Goal: Task Accomplishment & Management: Use online tool/utility

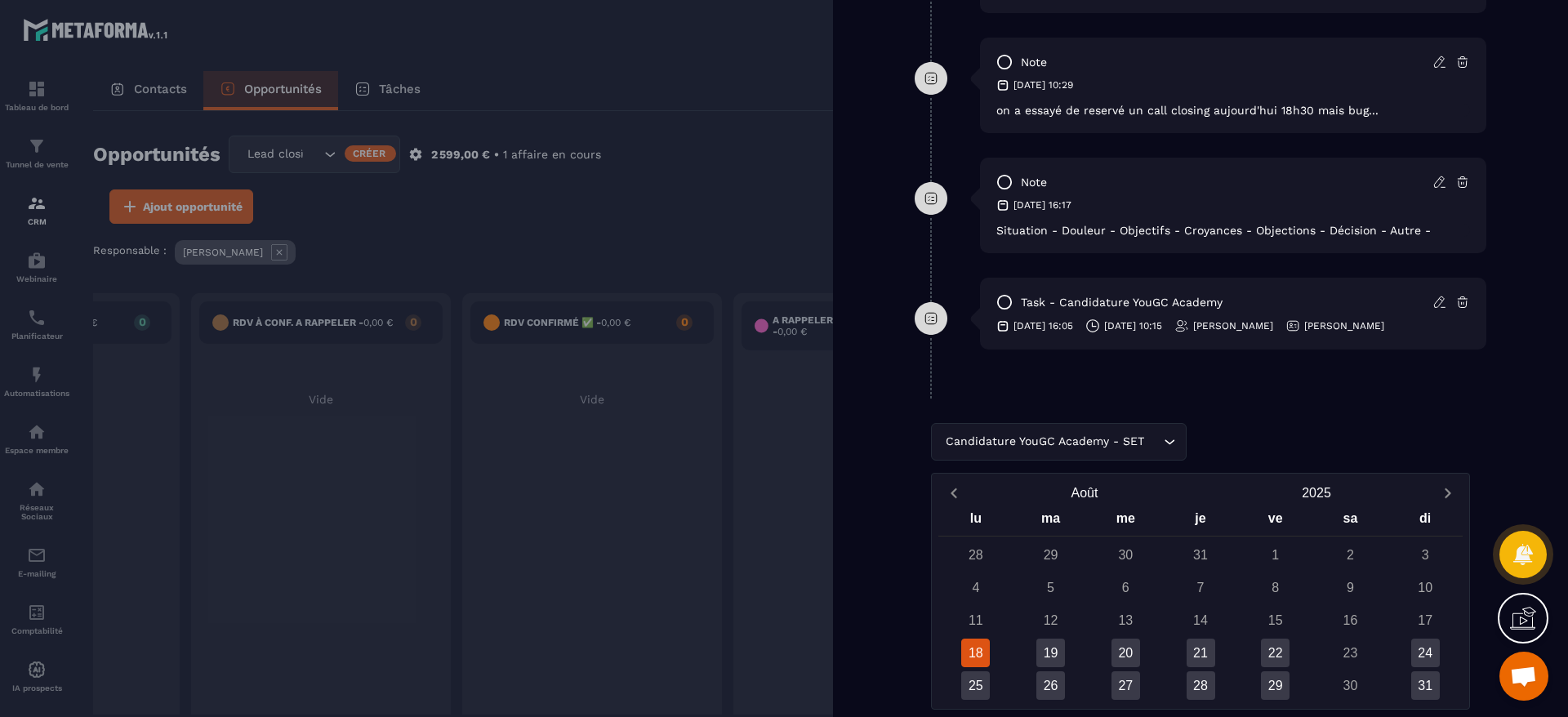
scroll to position [1093, 0]
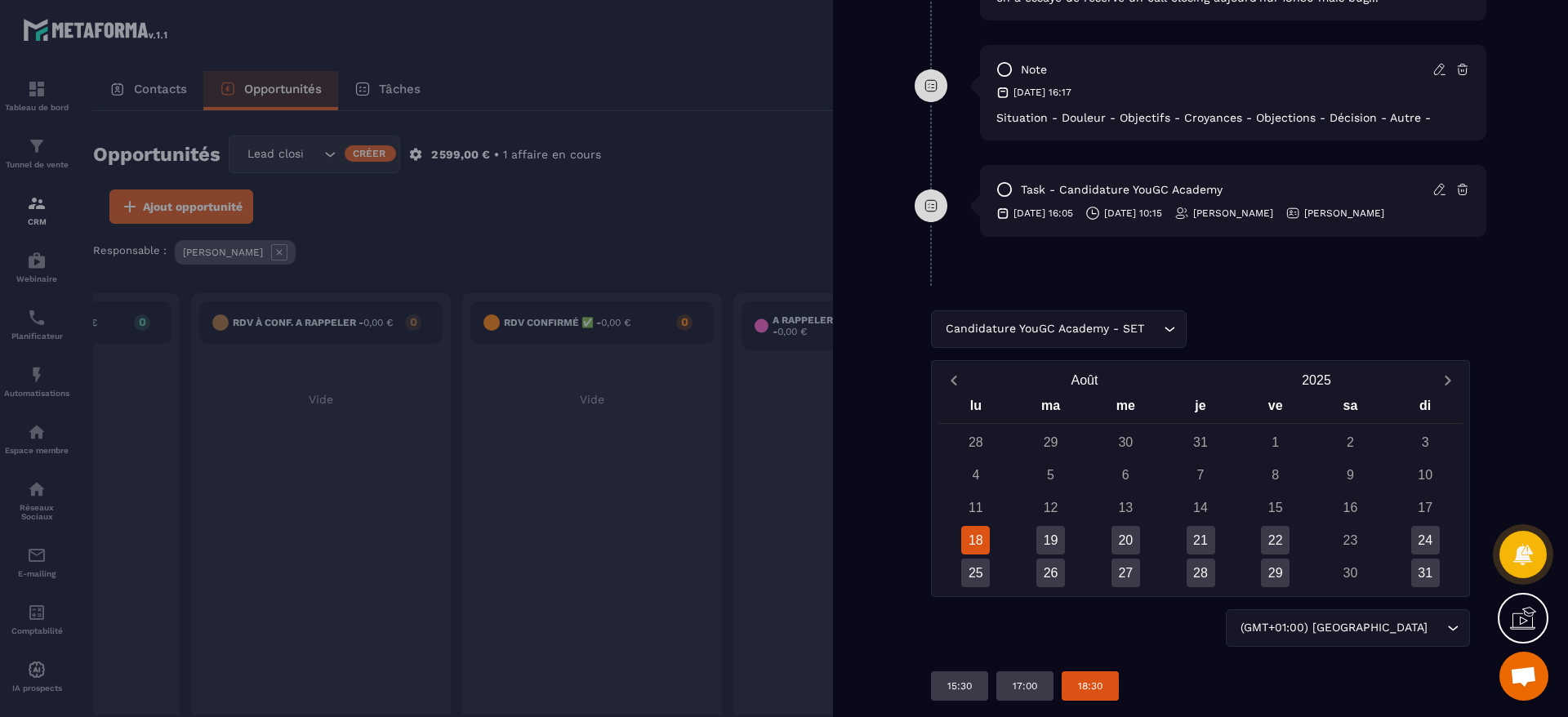
click at [1074, 689] on div "18:30" at bounding box center [1090, 687] width 57 height 29
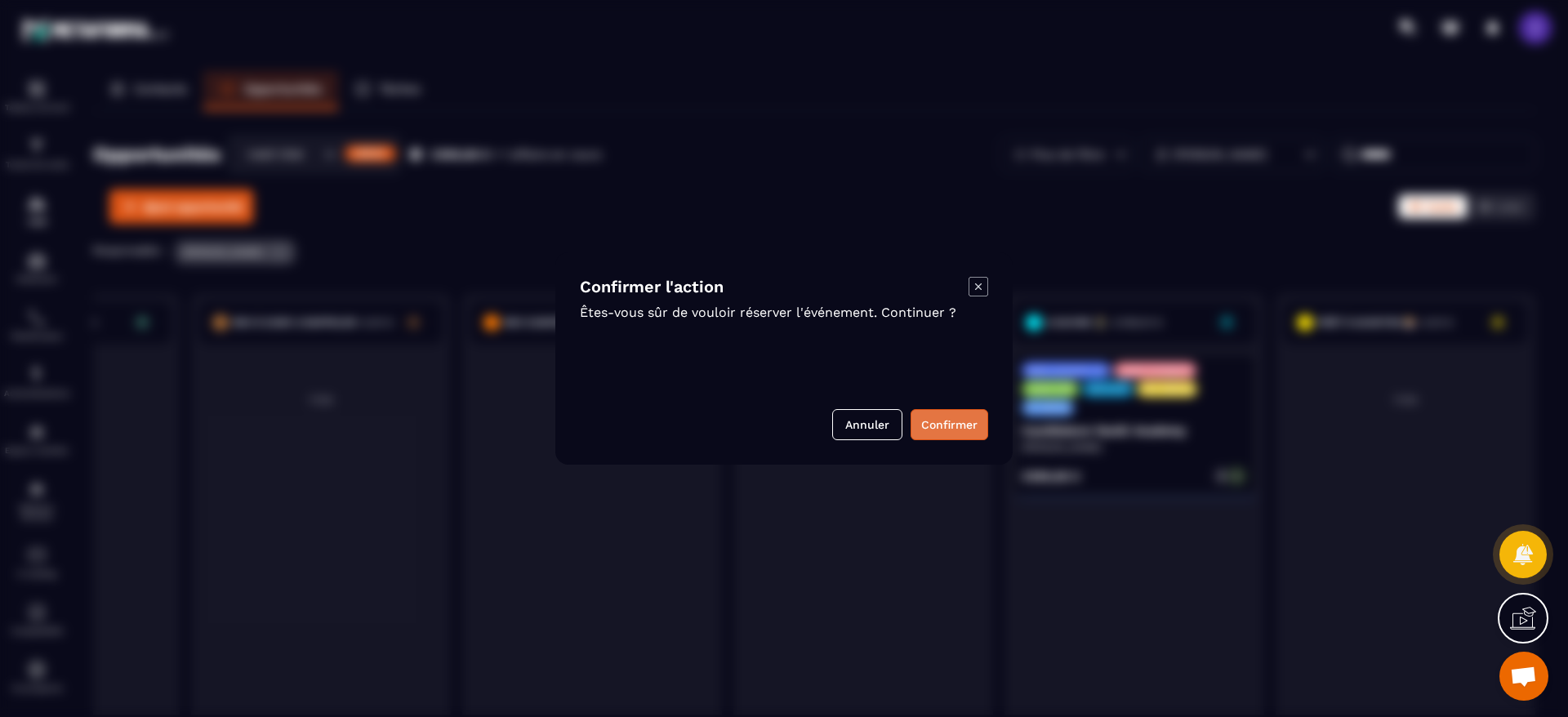
click at [965, 429] on button "Confirmer" at bounding box center [949, 425] width 77 height 31
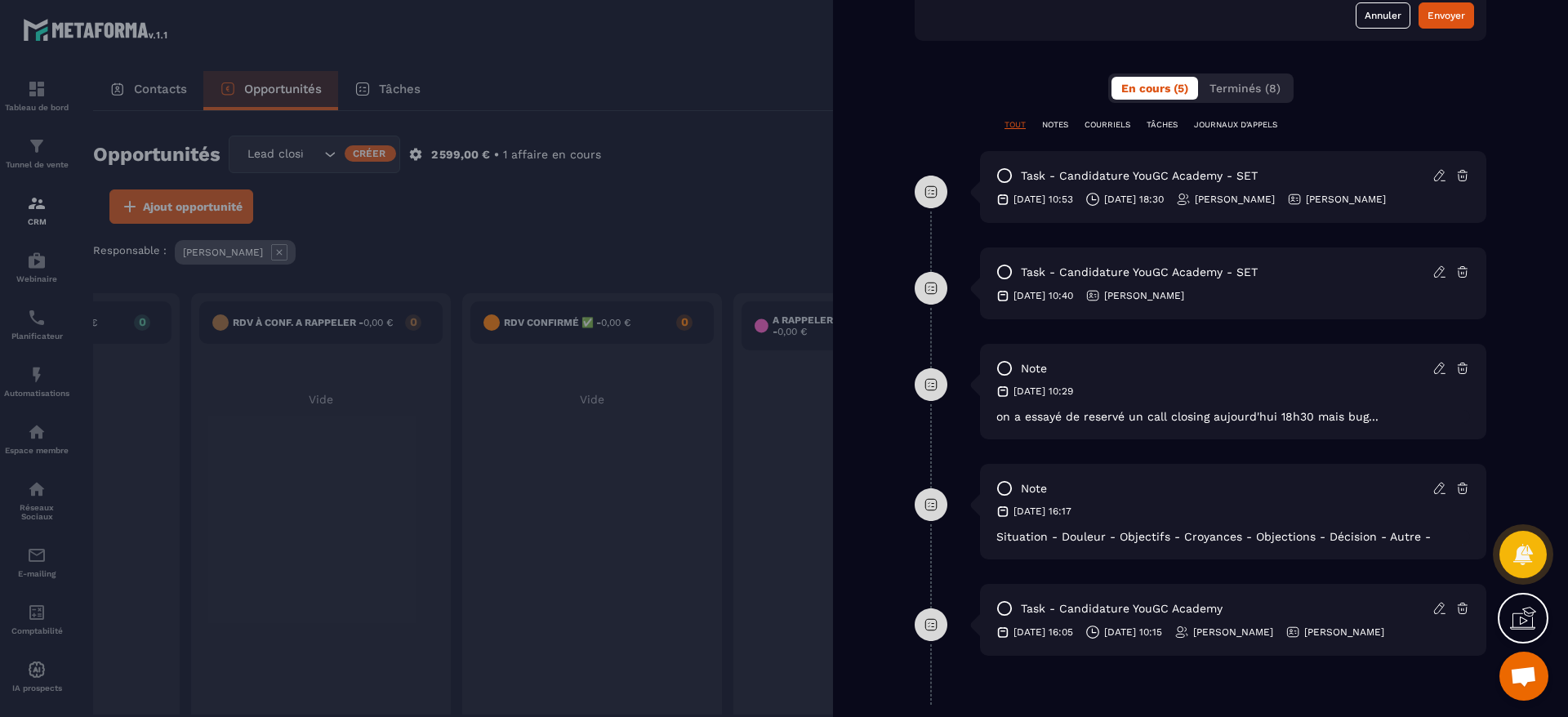
scroll to position [848, 0]
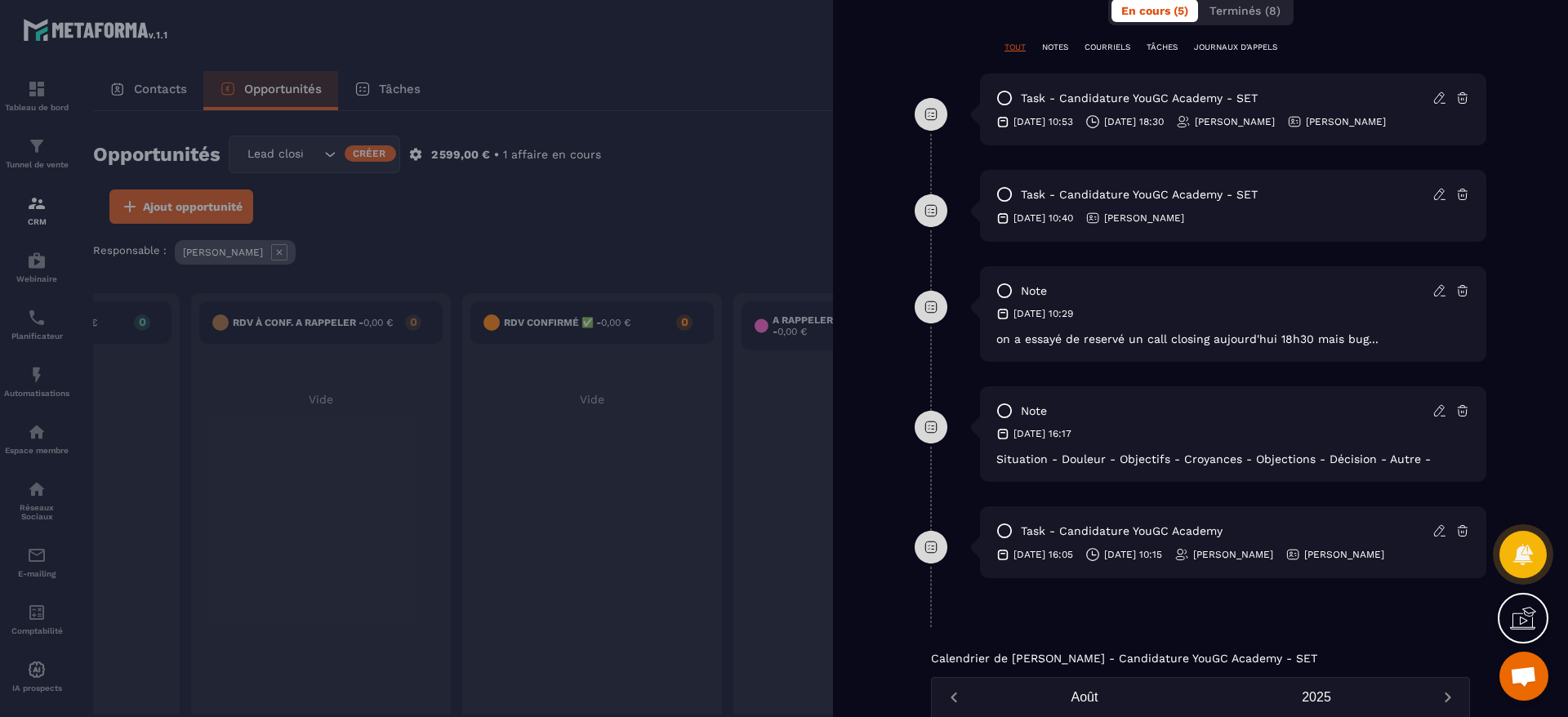
click at [658, 71] on div at bounding box center [784, 358] width 1568 height 717
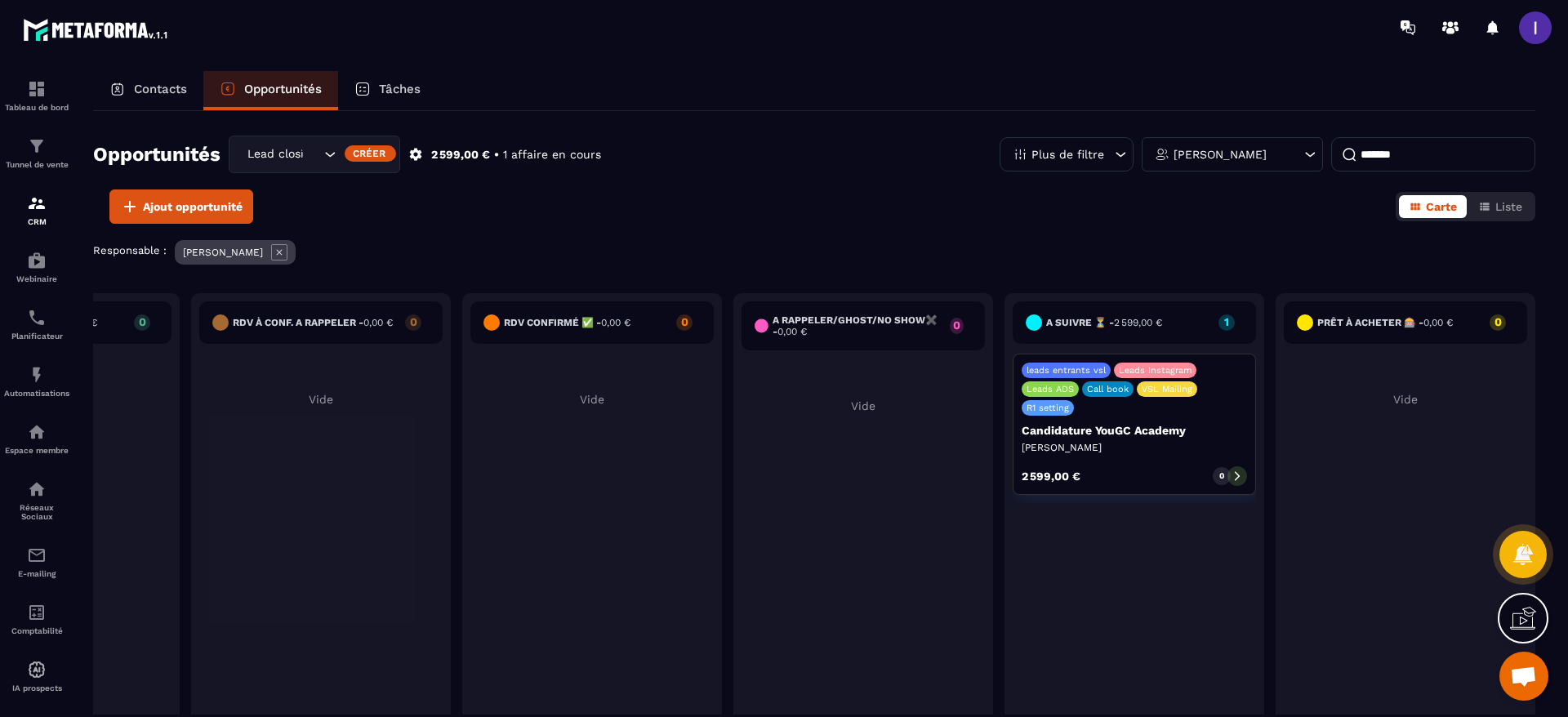
drag, startPoint x: 165, startPoint y: 77, endPoint x: 214, endPoint y: 84, distance: 49.5
click at [165, 77] on div "Contacts" at bounding box center [148, 90] width 110 height 40
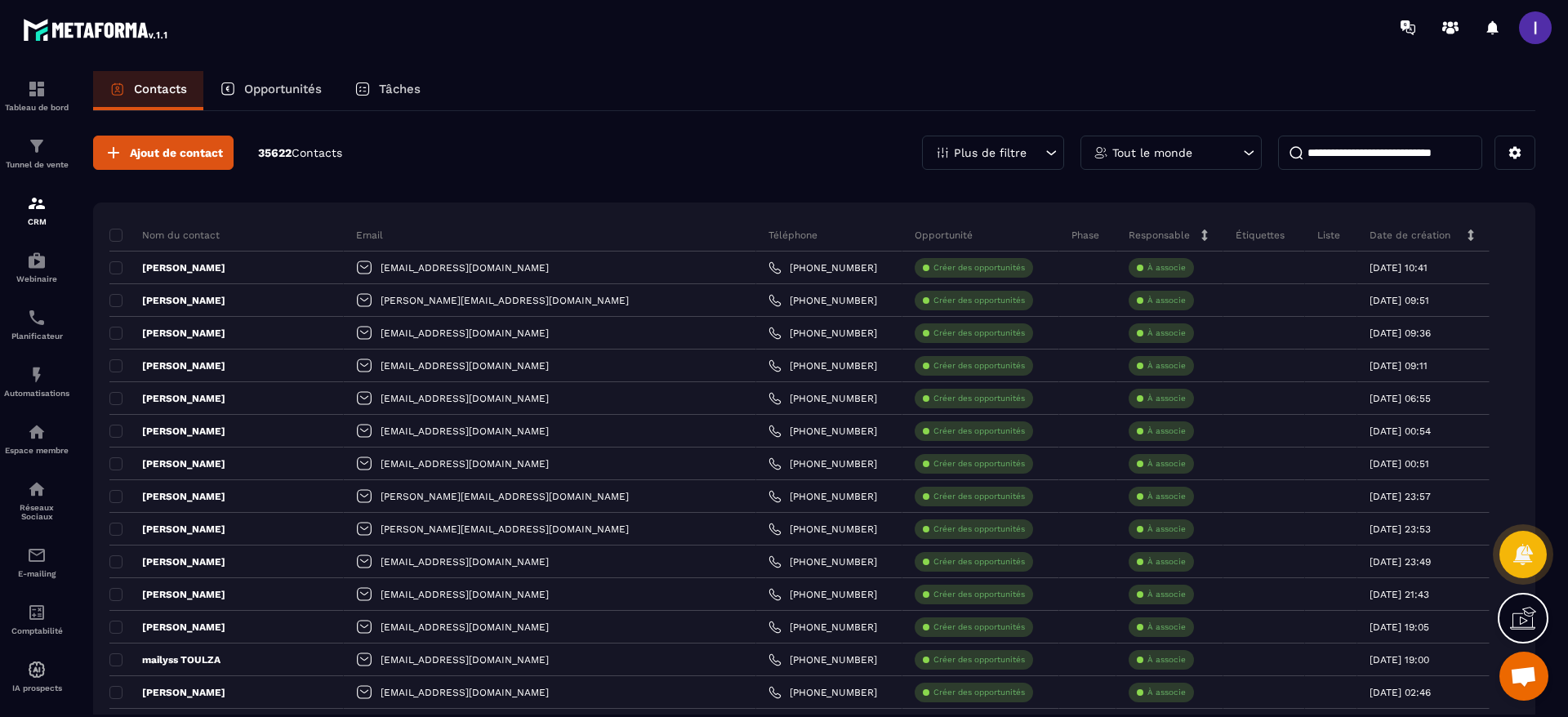
click at [1039, 150] on div "Plus de filtre" at bounding box center [993, 153] width 142 height 34
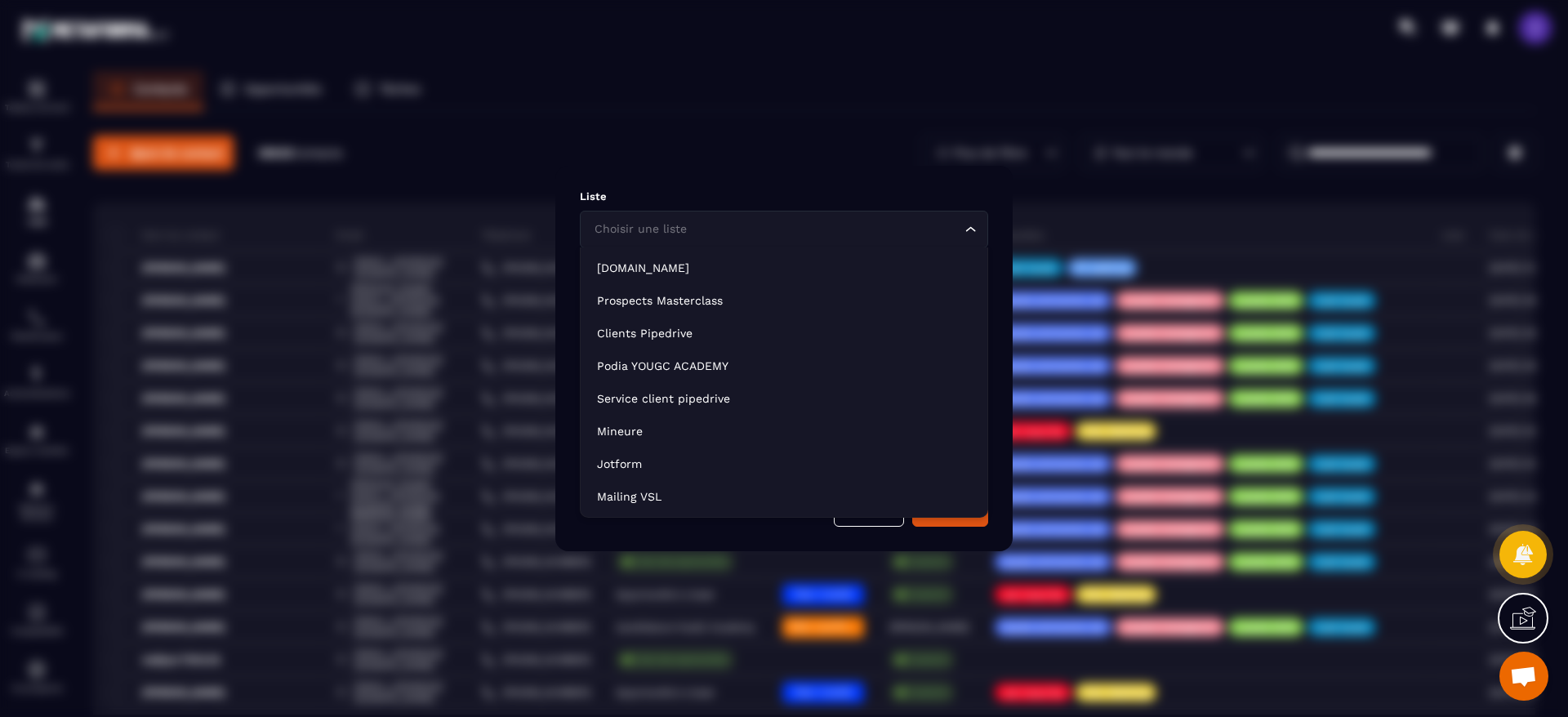
click at [643, 232] on div "Choisir une liste" at bounding box center [776, 230] width 374 height 18
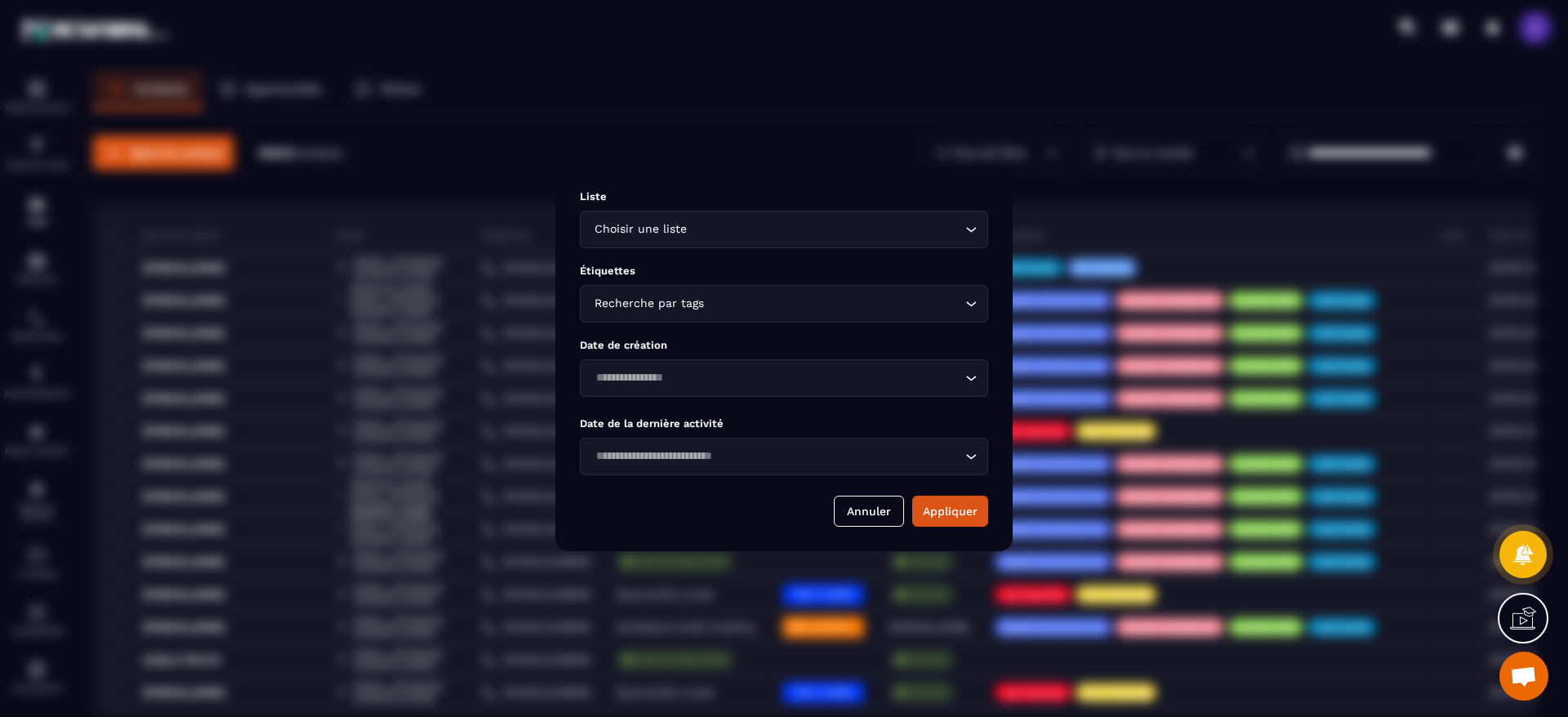
click at [635, 109] on div "Modal window" at bounding box center [784, 358] width 1568 height 717
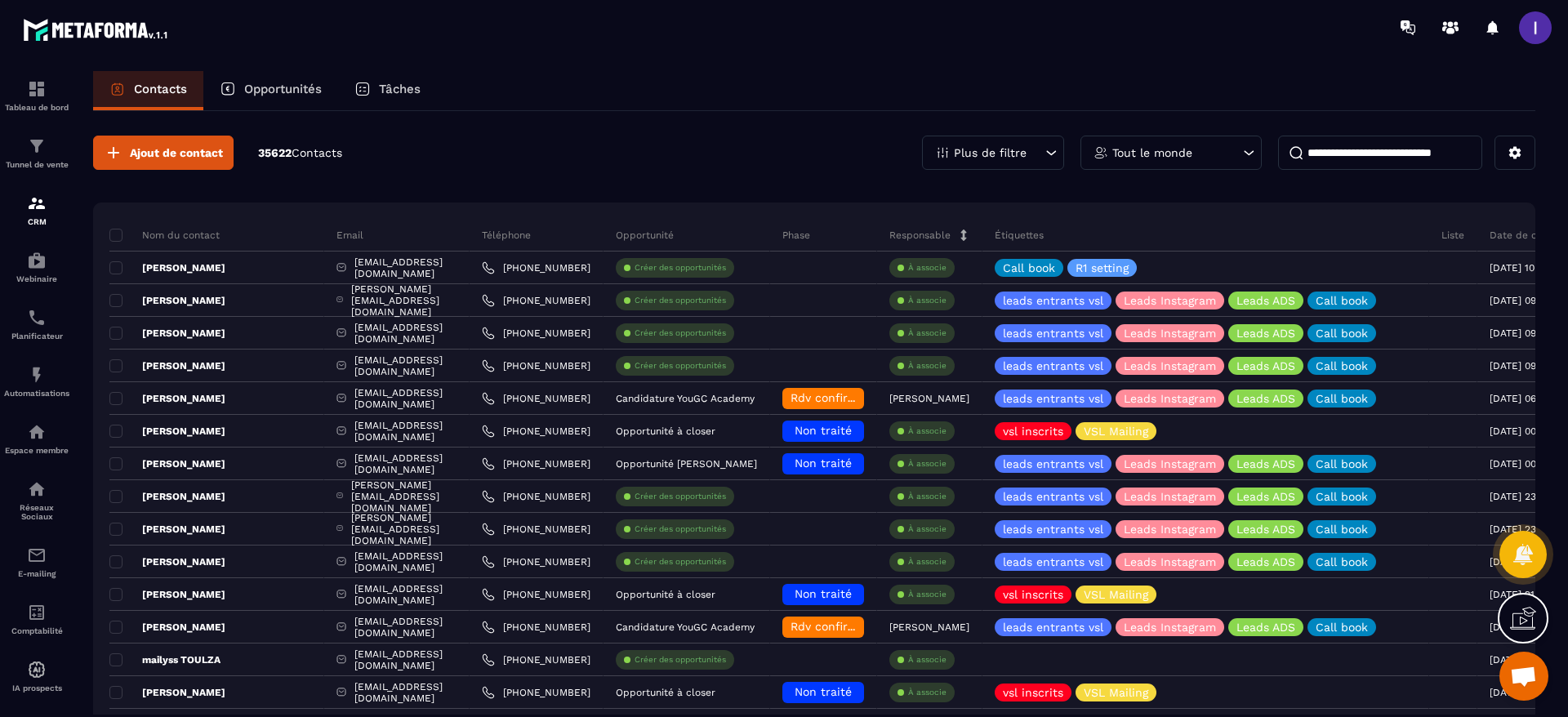
drag, startPoint x: 290, startPoint y: 80, endPoint x: 290, endPoint y: 102, distance: 22.0
click at [290, 80] on div "Opportunités" at bounding box center [270, 90] width 135 height 40
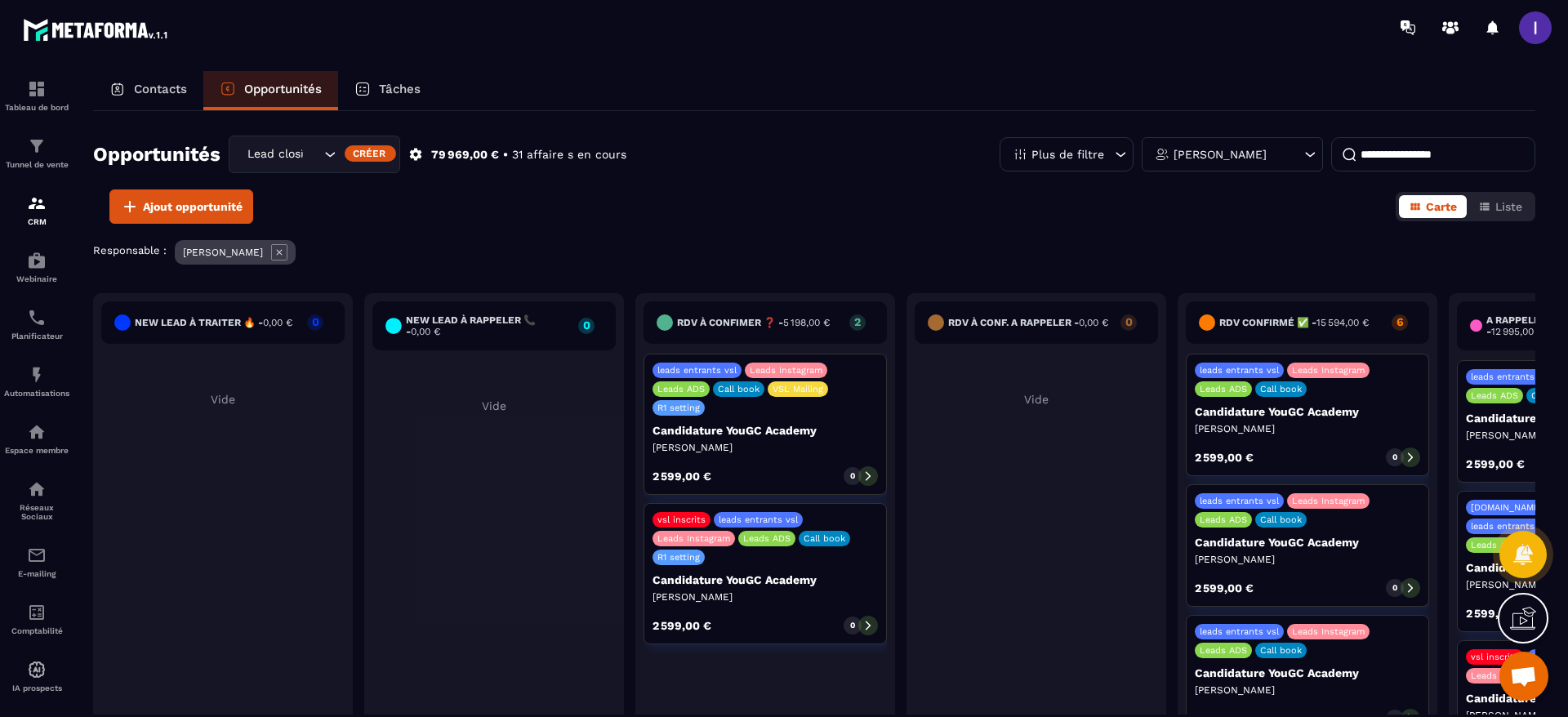
click at [311, 151] on input "Search for option" at bounding box center [312, 154] width 17 height 18
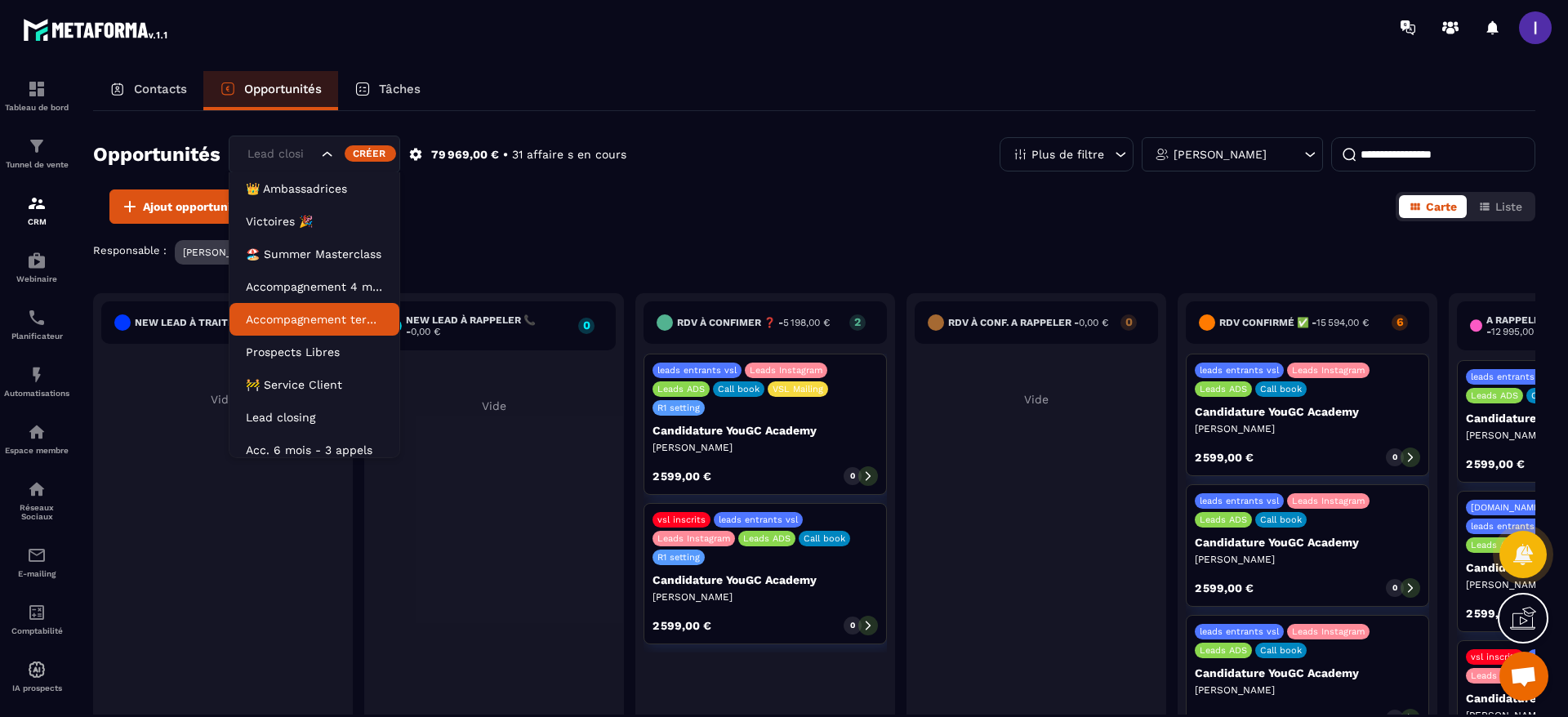
click at [620, 230] on div "Opportunités Lead closing 👑 Ambassadrices Victoires 🎉 🏖️ Summer Masterclass Acc…" at bounding box center [813, 413] width 1442 height 604
click at [282, 158] on div "Lead closing" at bounding box center [280, 154] width 77 height 18
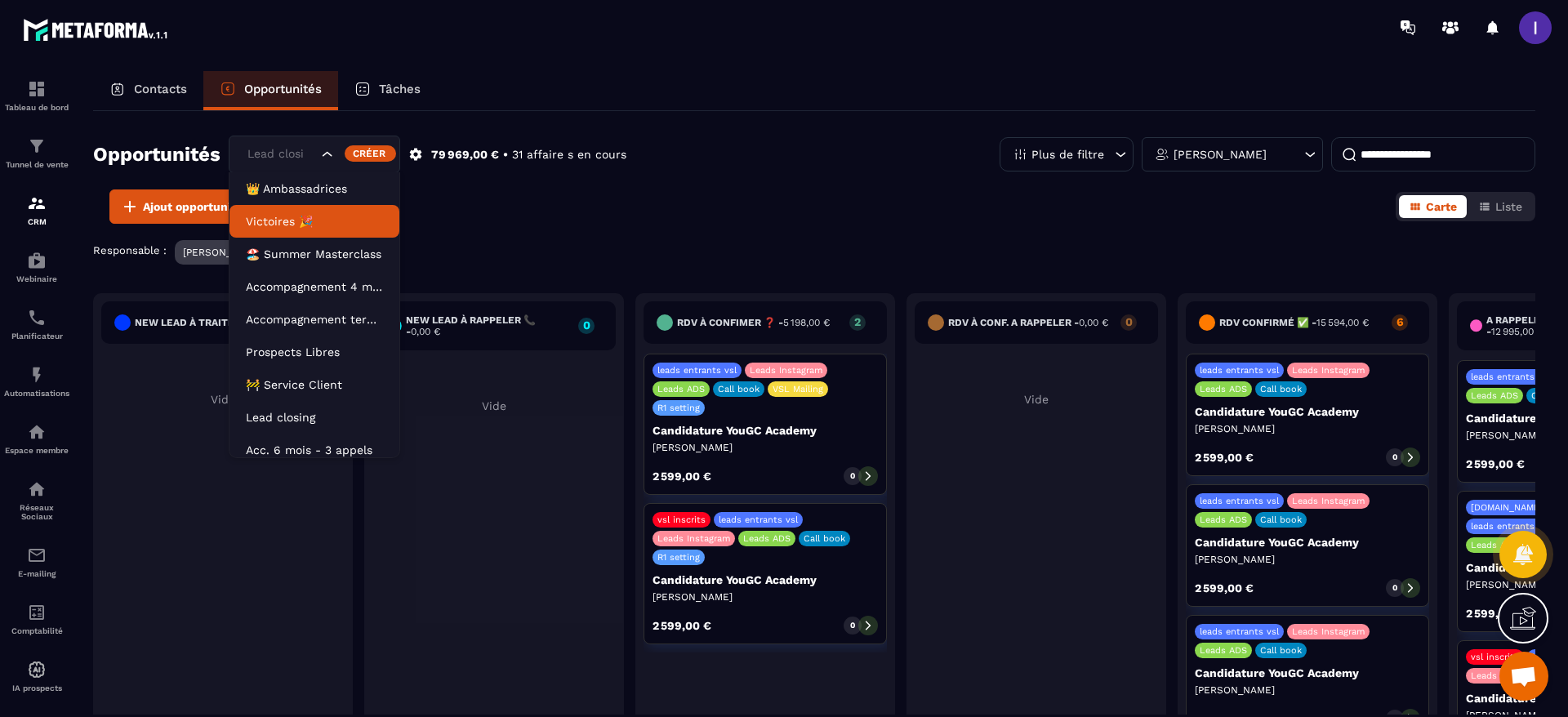
click at [155, 89] on p "Contacts" at bounding box center [161, 89] width 53 height 15
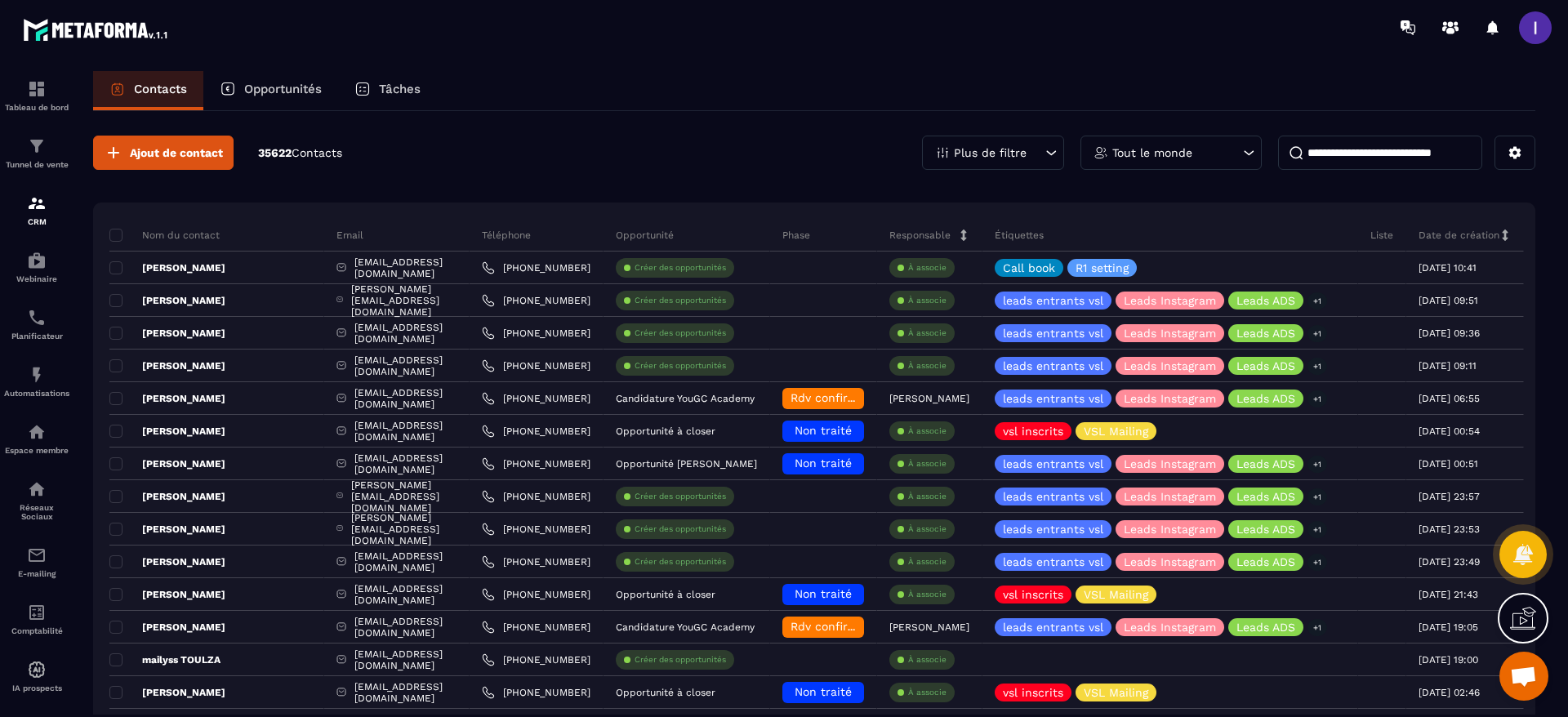
click at [1041, 150] on div "Plus de filtre" at bounding box center [993, 153] width 142 height 34
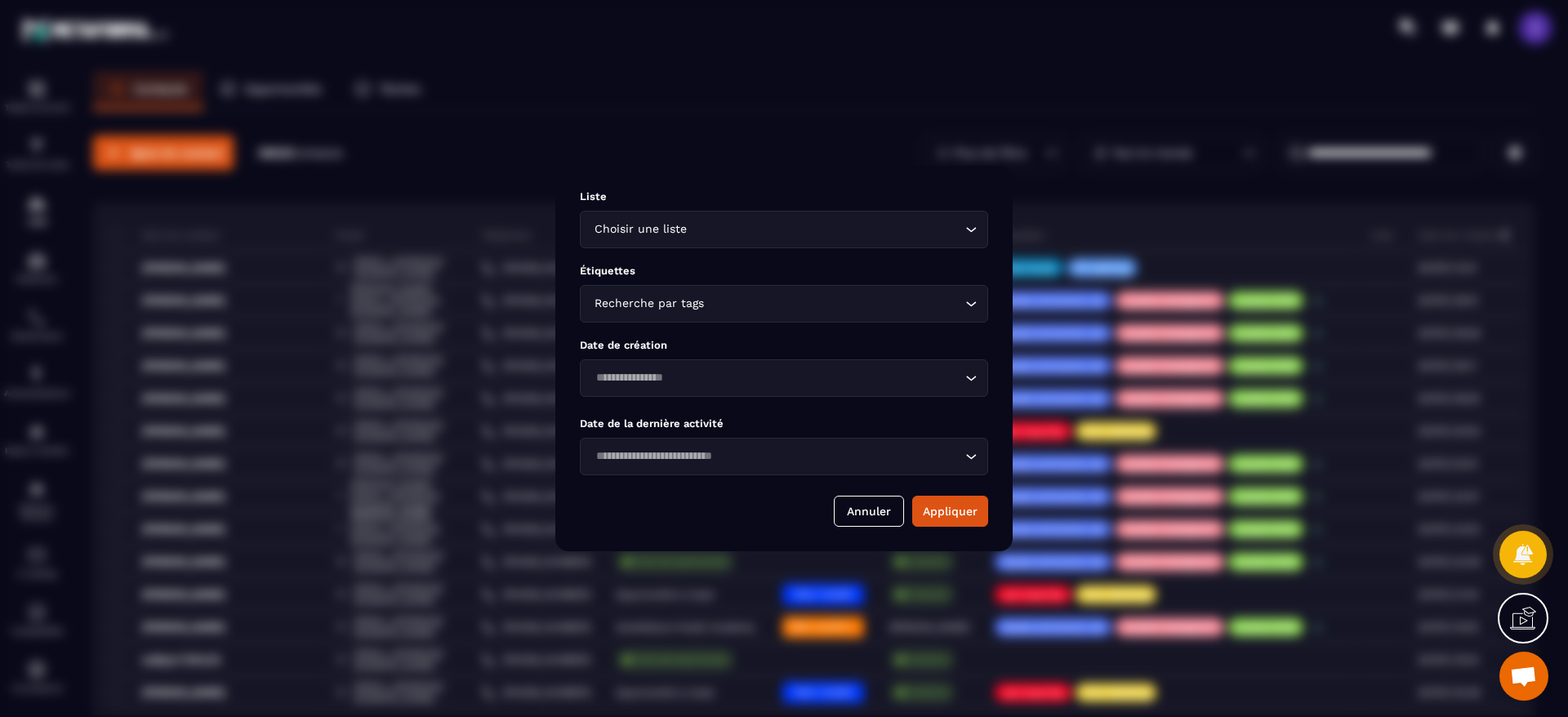
click at [710, 231] on input "Search for option" at bounding box center [825, 230] width 271 height 18
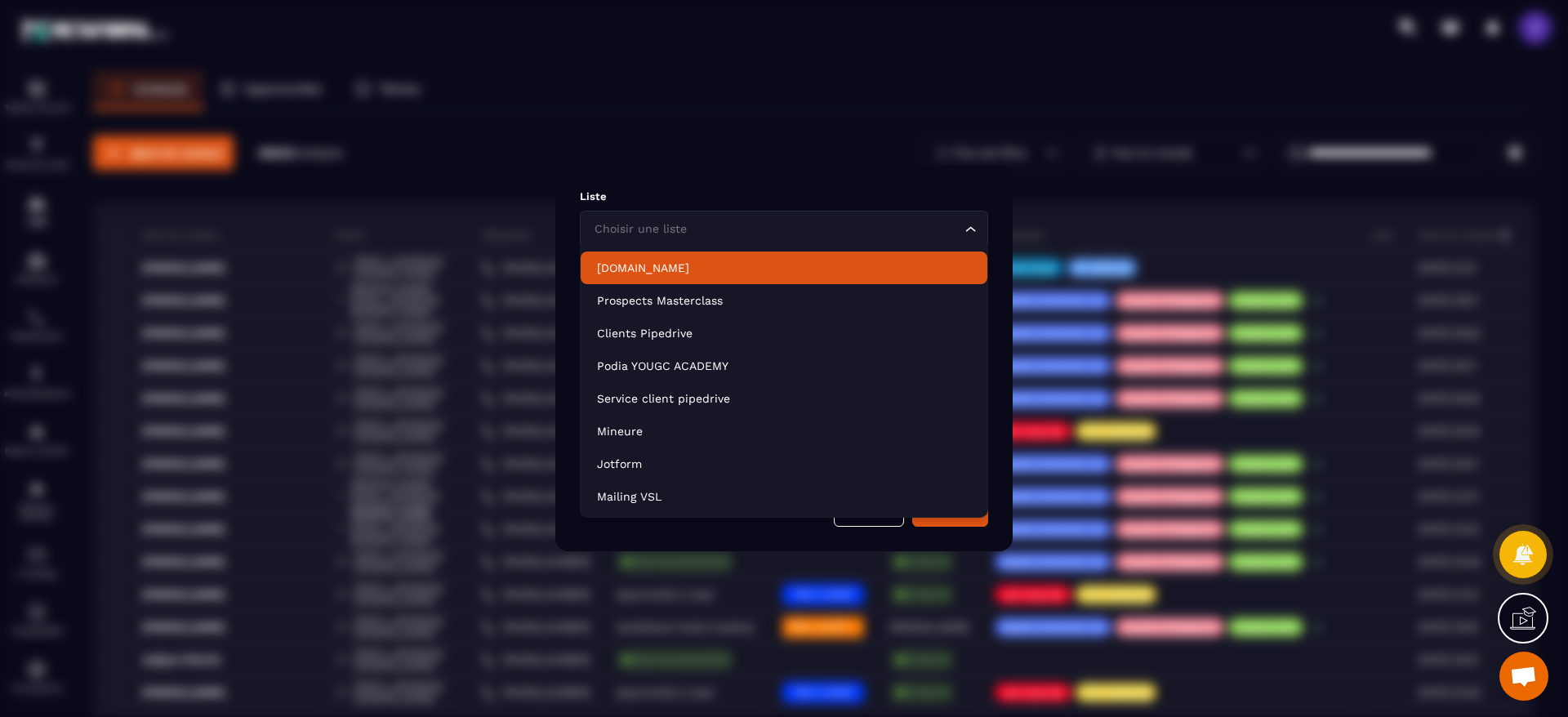
click at [646, 274] on p "[DOMAIN_NAME]" at bounding box center [784, 268] width 374 height 17
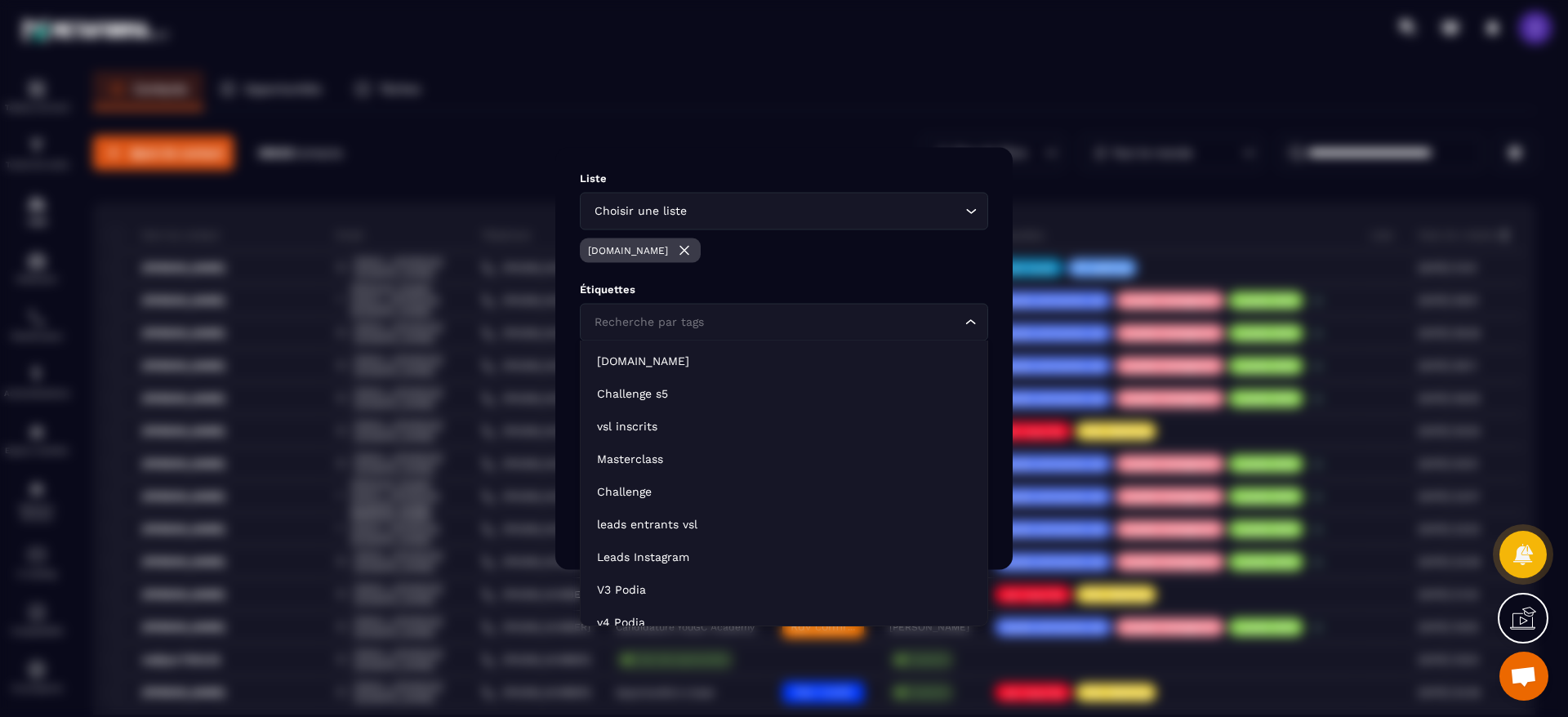
click at [799, 320] on input "Search for option" at bounding box center [776, 323] width 370 height 18
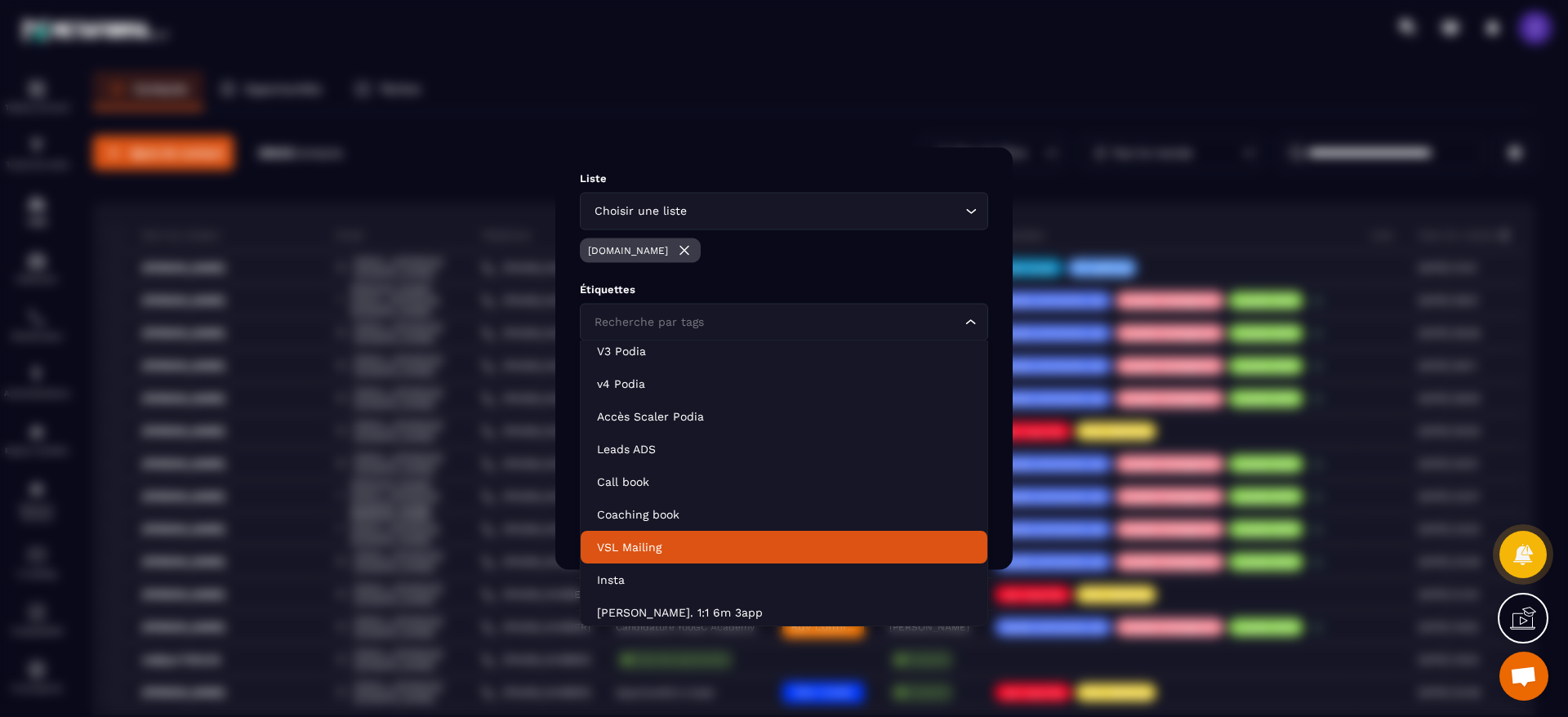
scroll to position [122, 0]
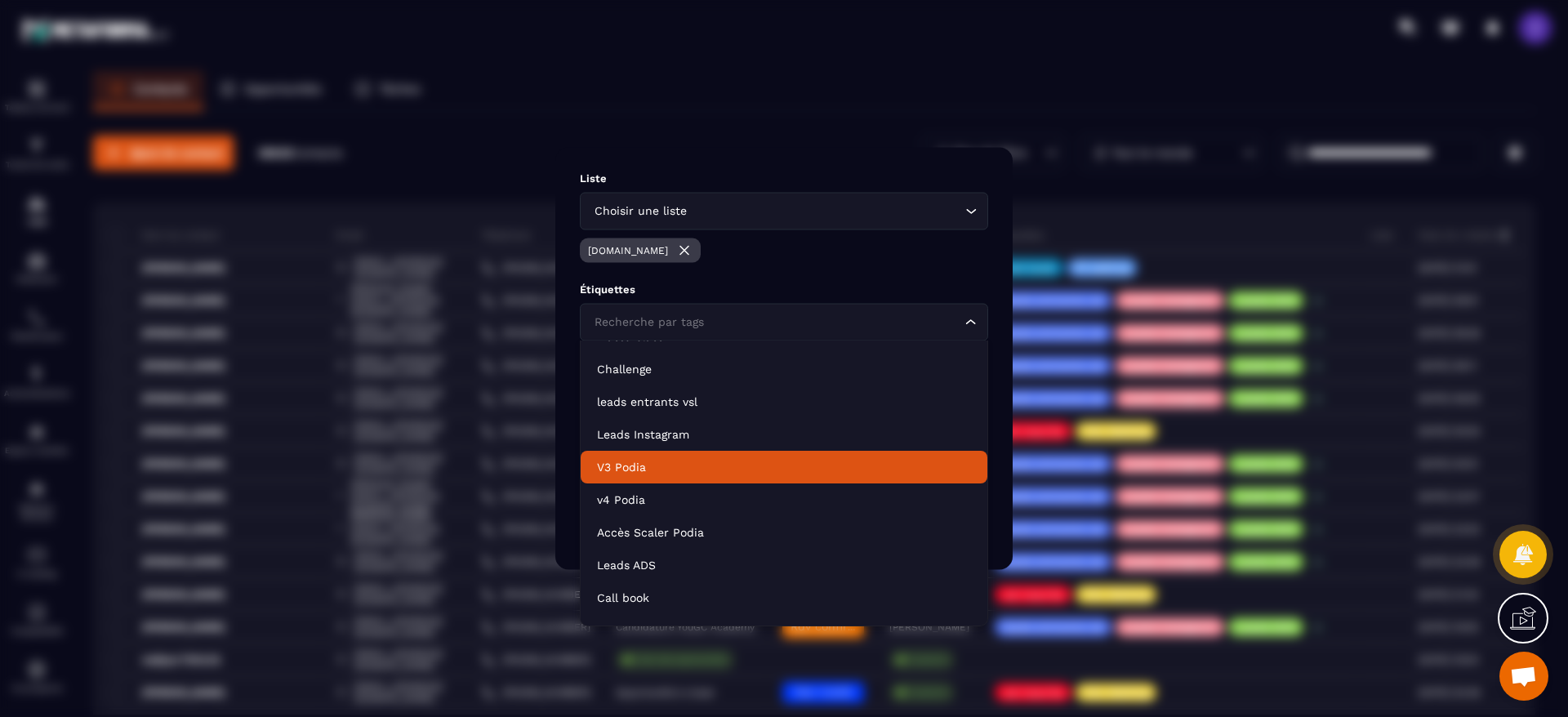
click at [626, 463] on p "V3 Podia" at bounding box center [784, 467] width 374 height 17
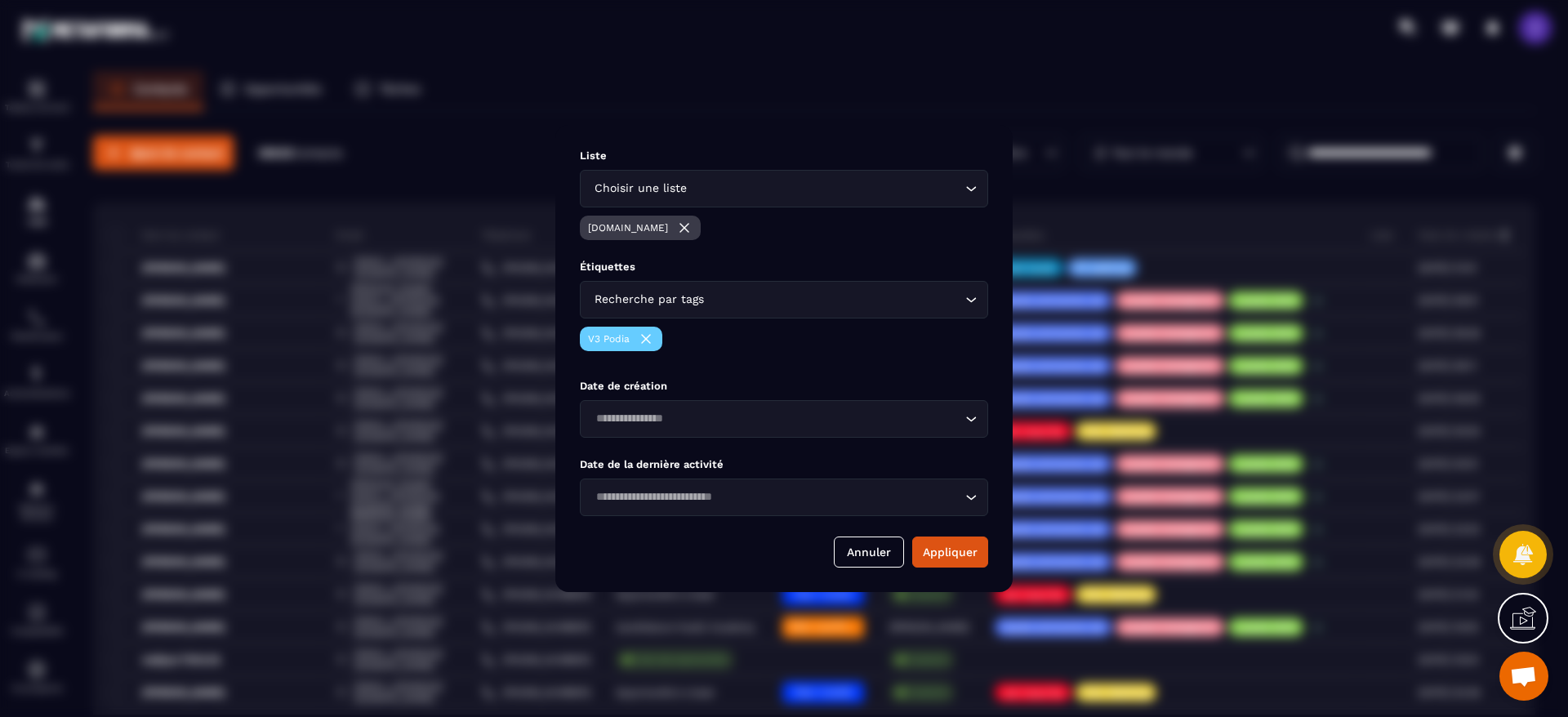
click at [673, 302] on div "Recherche par tags" at bounding box center [776, 300] width 374 height 18
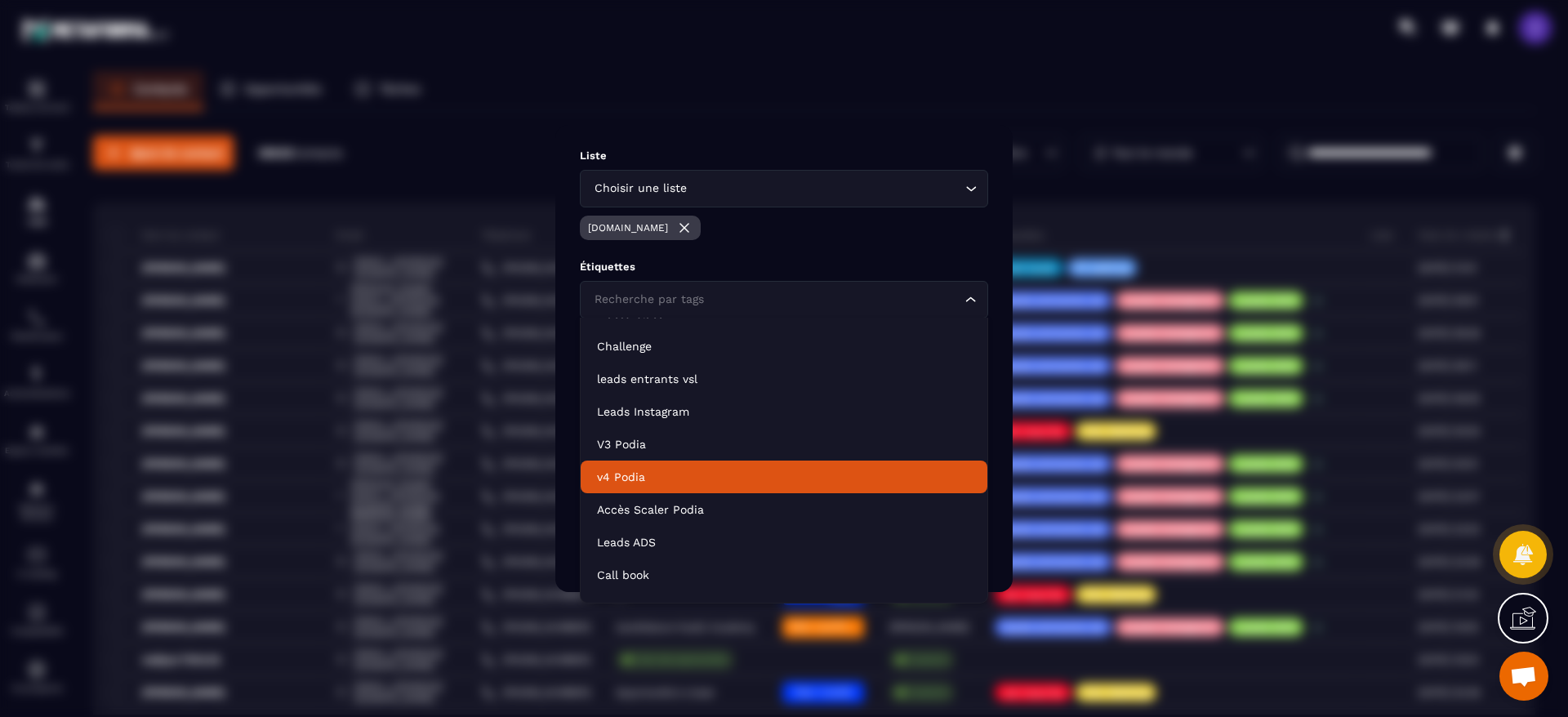
click at [633, 469] on p "v4 Podia" at bounding box center [784, 477] width 374 height 17
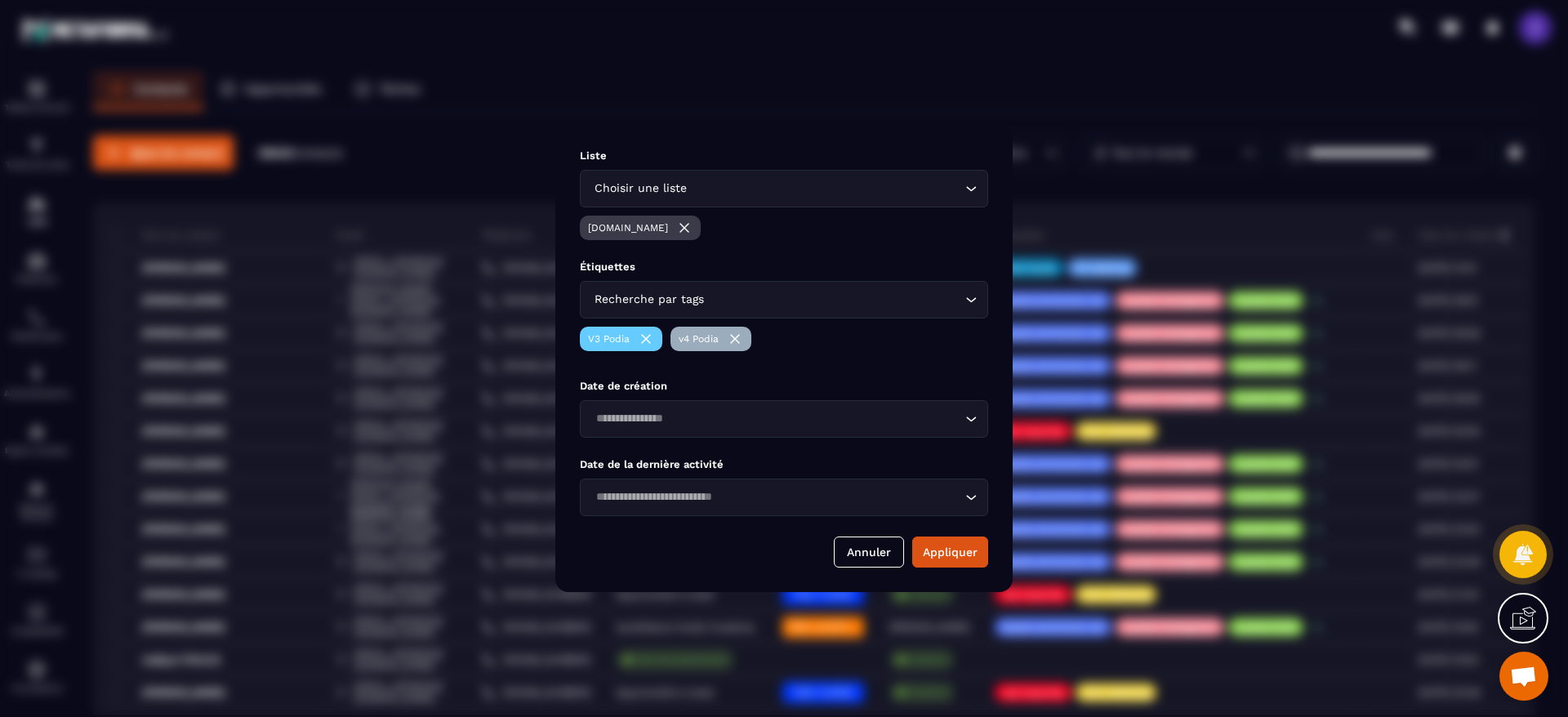
click at [722, 298] on input "Search for option" at bounding box center [835, 300] width 254 height 18
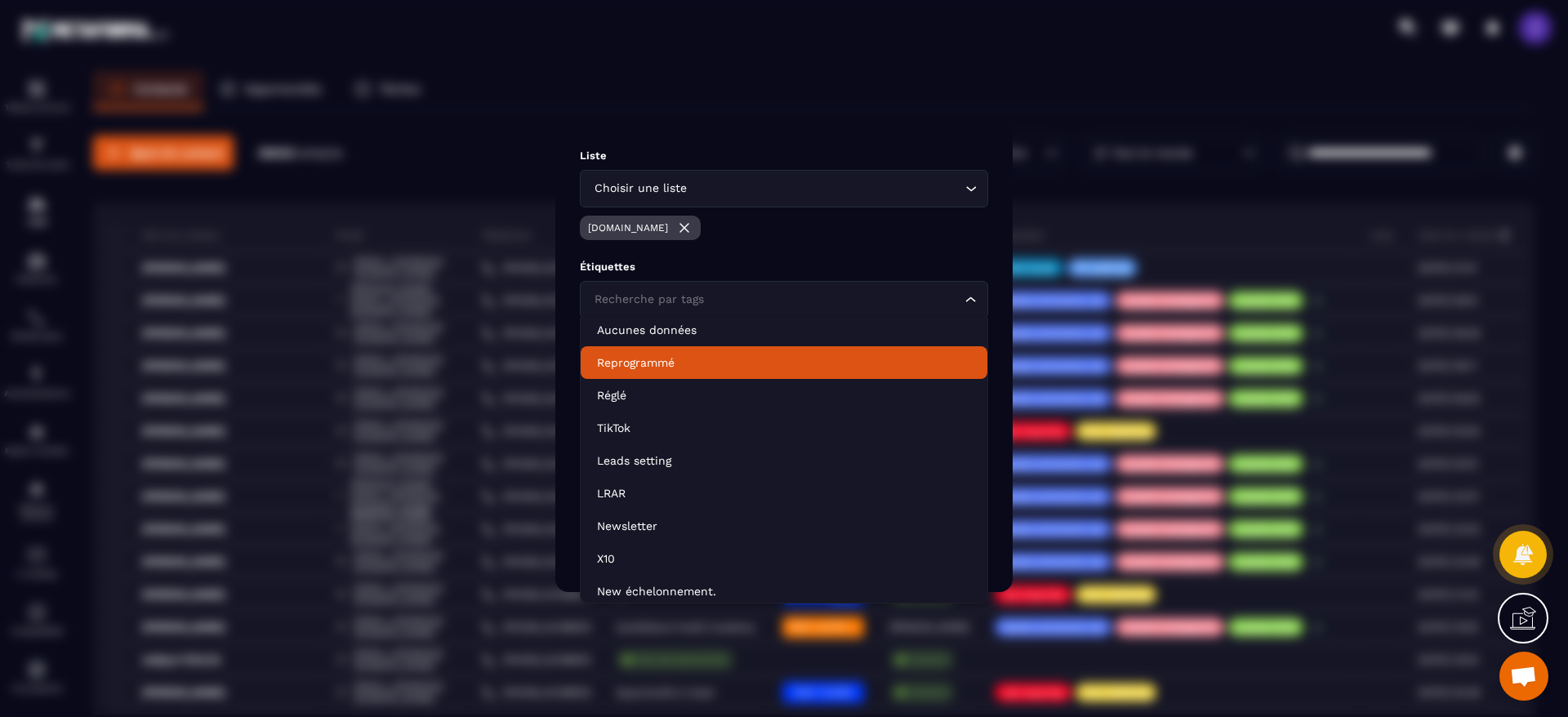
scroll to position [854, 0]
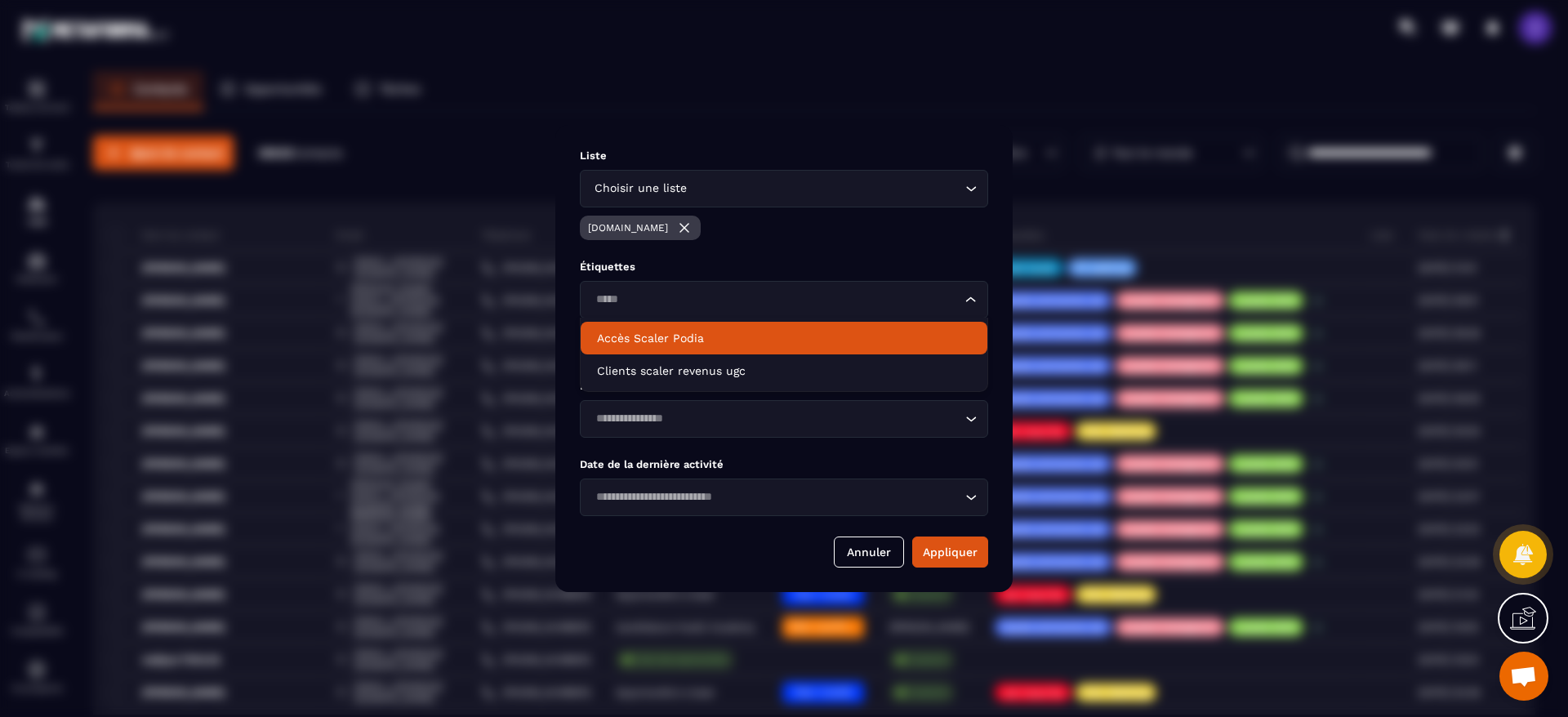
click at [640, 331] on p "Accès Scaler Podia" at bounding box center [784, 338] width 374 height 17
type input "*****"
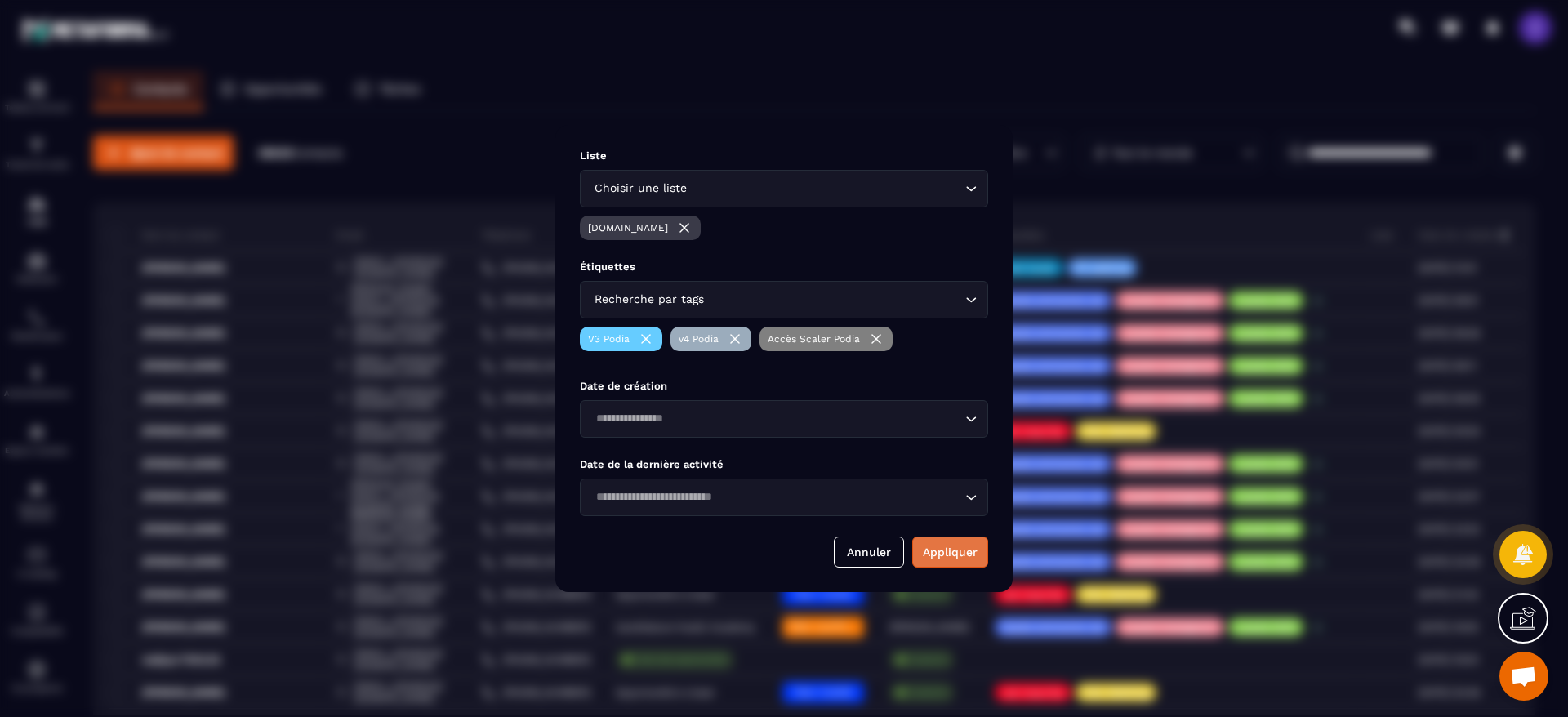
click at [958, 554] on button "Appliquer" at bounding box center [950, 552] width 76 height 31
